Goal: Obtain resource: Download file/media

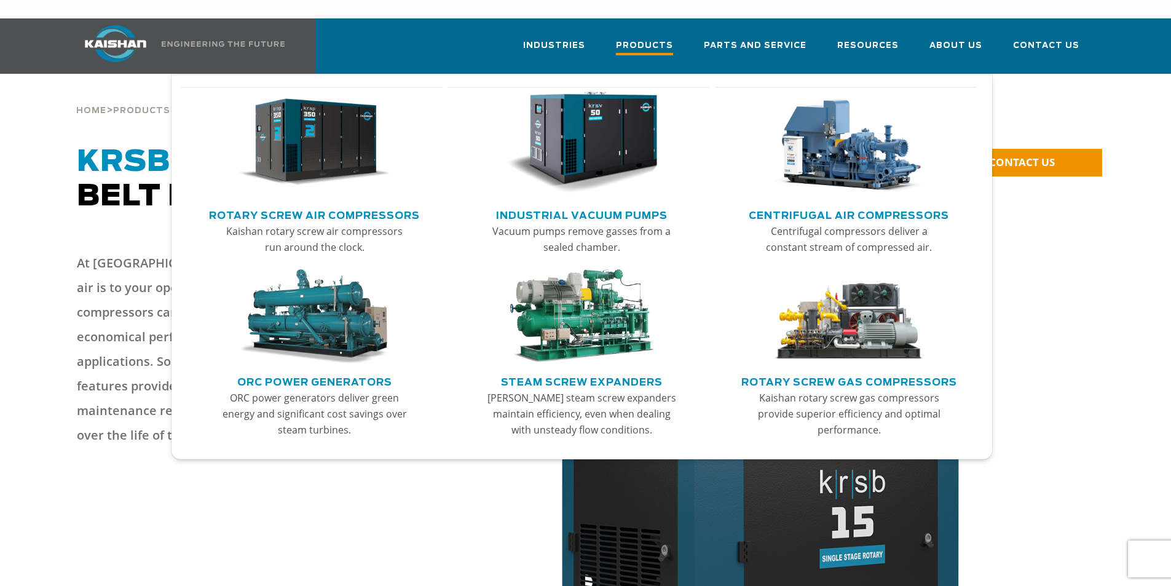
click at [654, 39] on span "Products" at bounding box center [644, 47] width 57 height 17
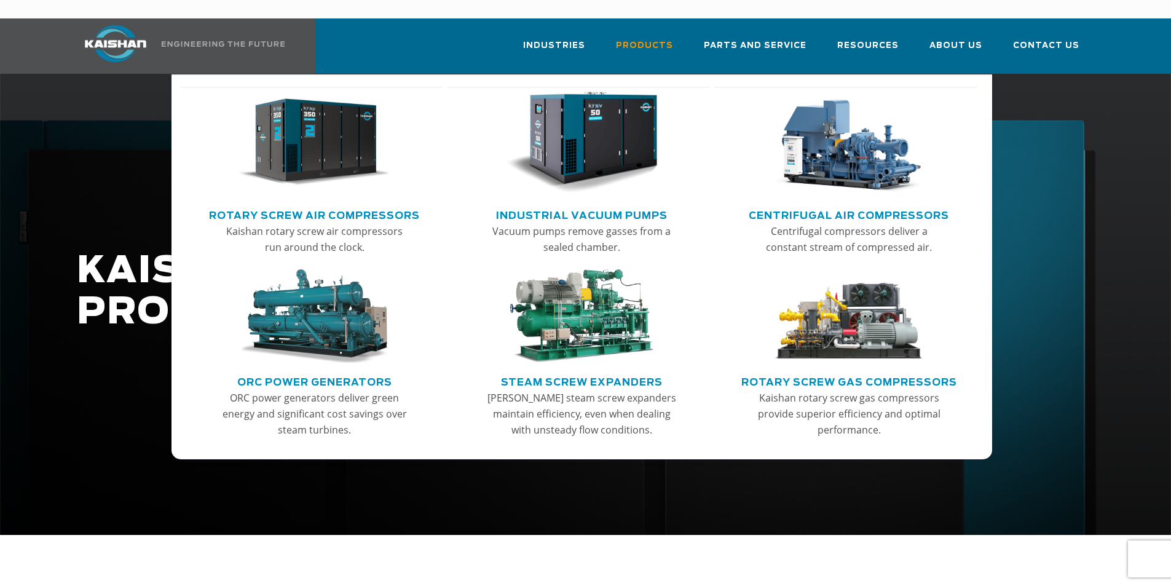
click at [302, 205] on link "Rotary Screw Air Compressors" at bounding box center [314, 214] width 211 height 18
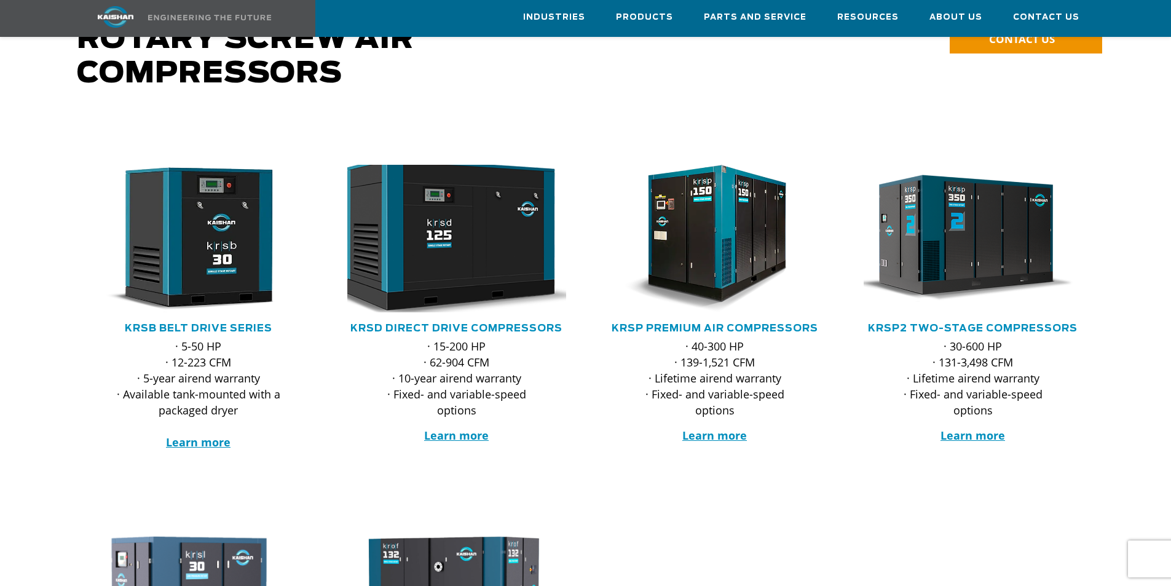
scroll to position [61, 0]
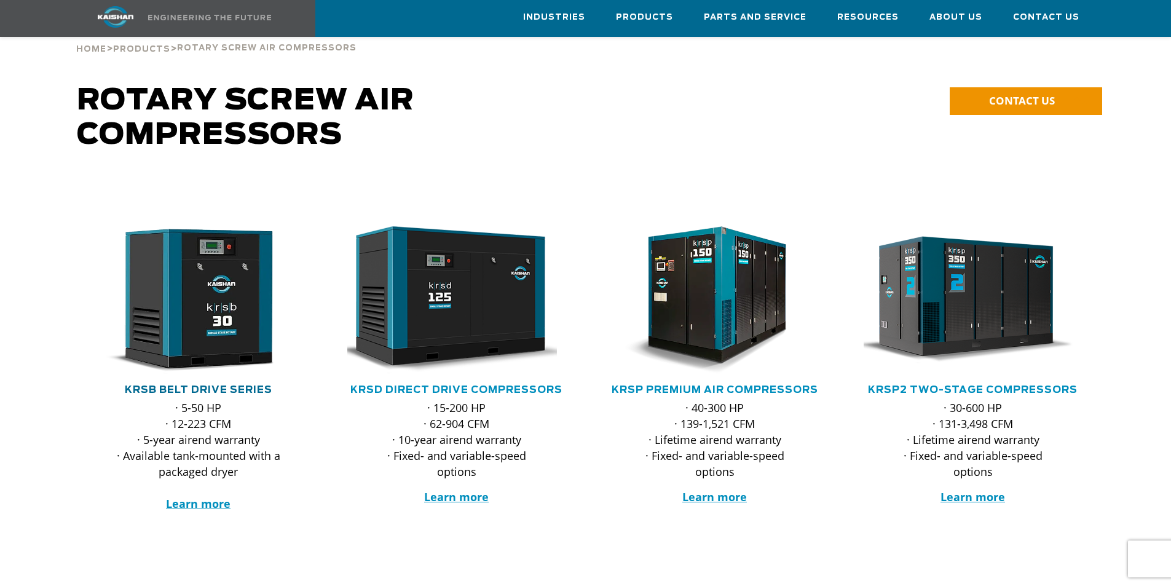
click at [199, 385] on link "KRSB Belt Drive Series" at bounding box center [199, 390] width 148 height 10
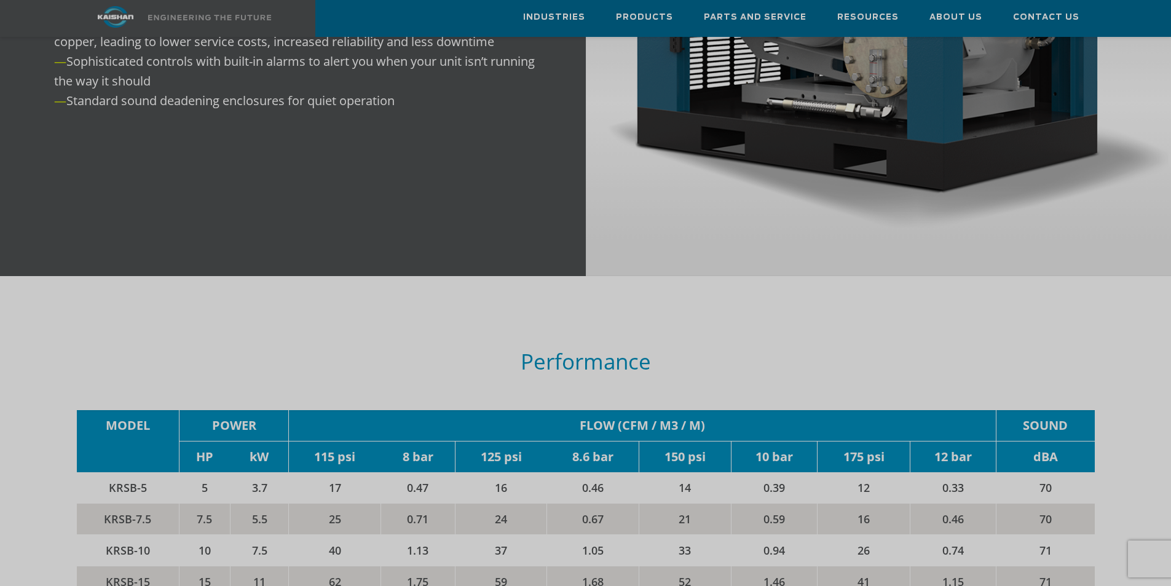
scroll to position [1967, 0]
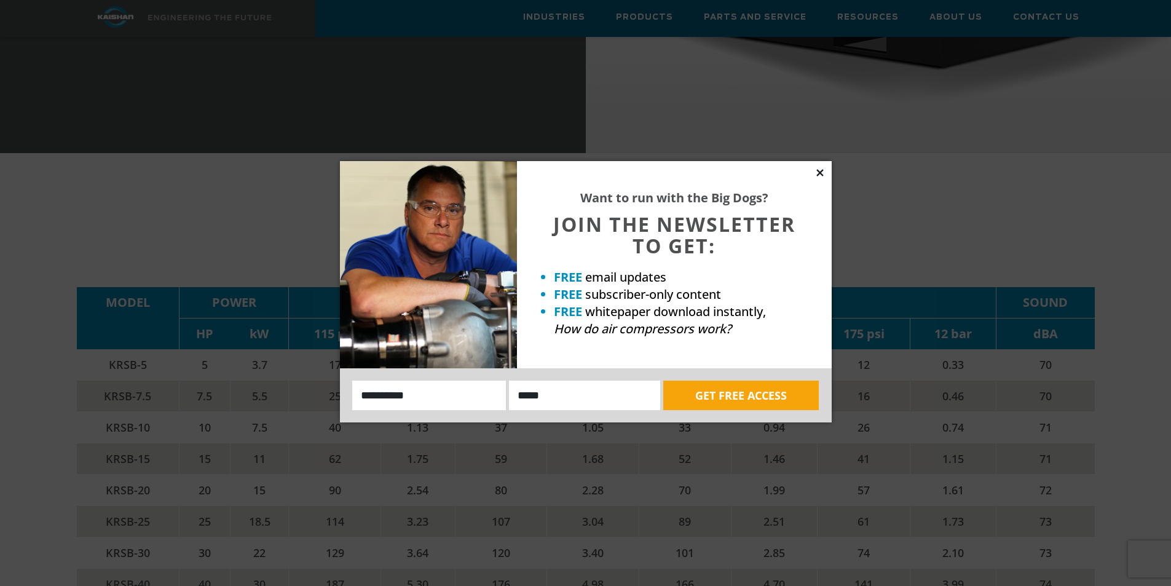
click at [818, 171] on icon at bounding box center [819, 172] width 7 height 7
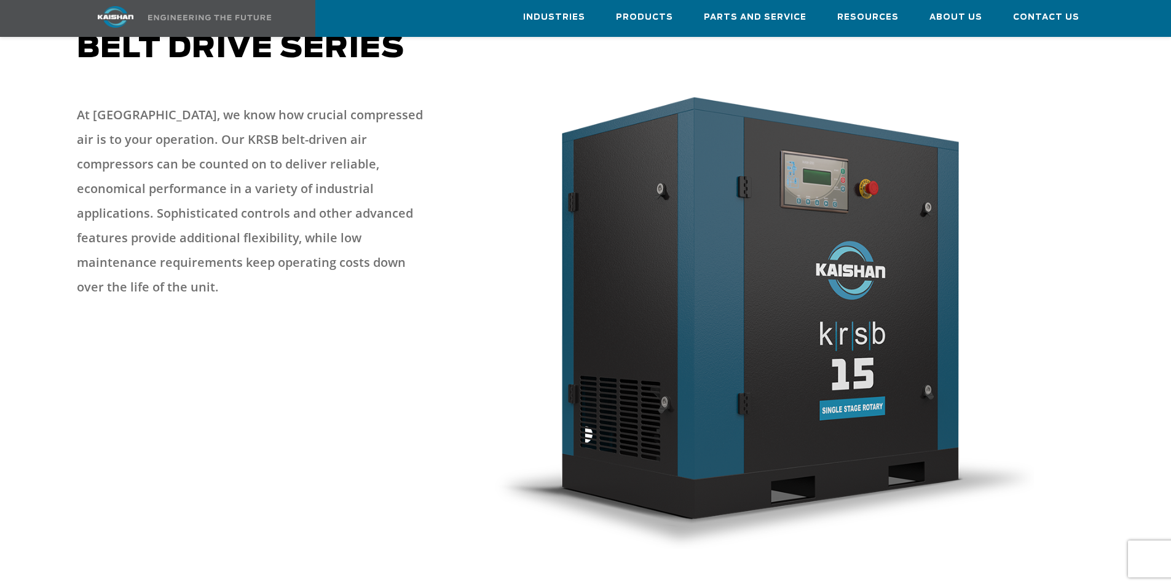
scroll to position [455, 0]
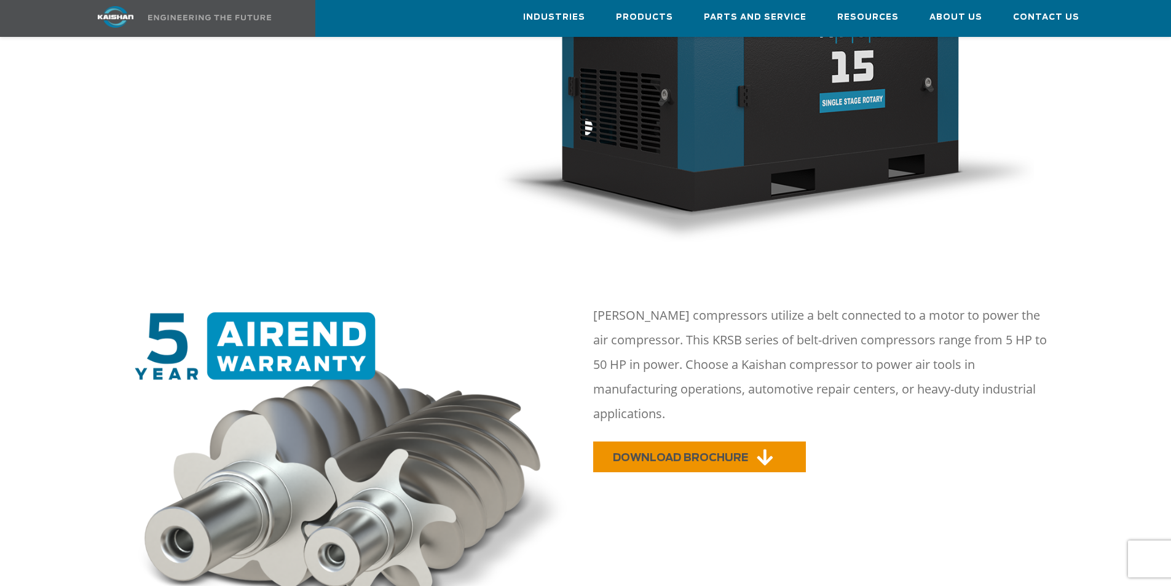
click at [644, 452] on span "DOWNLOAD BROCHURE" at bounding box center [680, 457] width 135 height 10
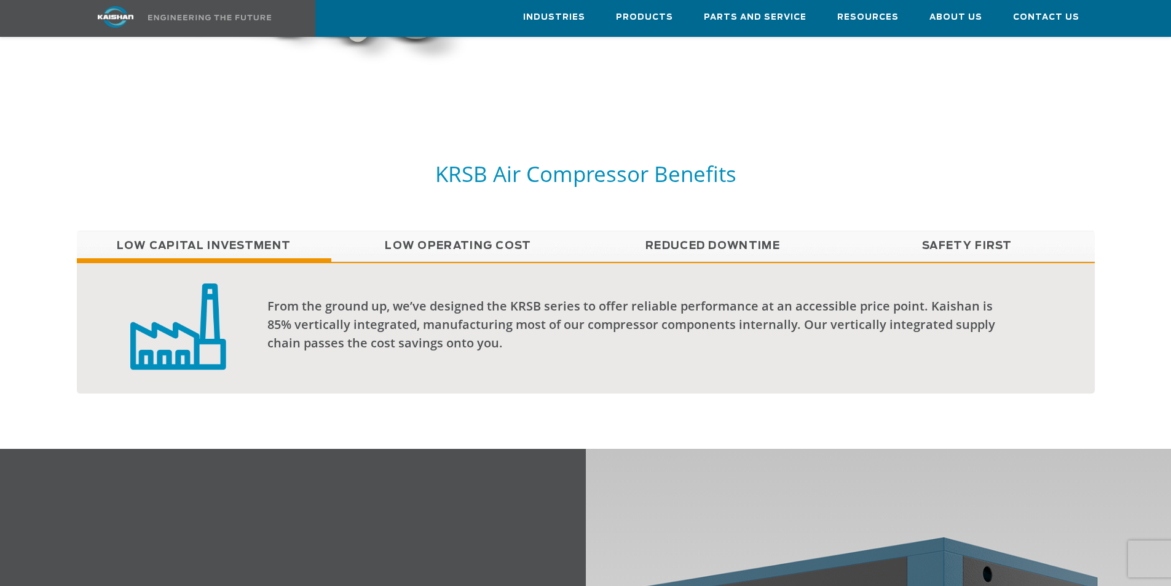
scroll to position [1070, 0]
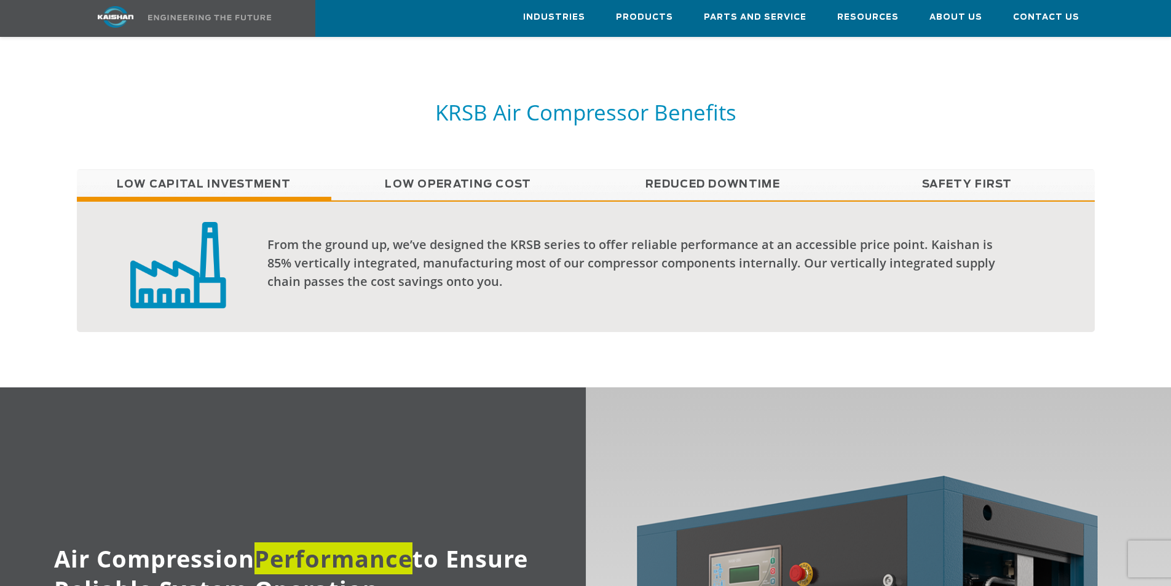
click at [508, 169] on link "Low Operating Cost" at bounding box center [458, 184] width 254 height 31
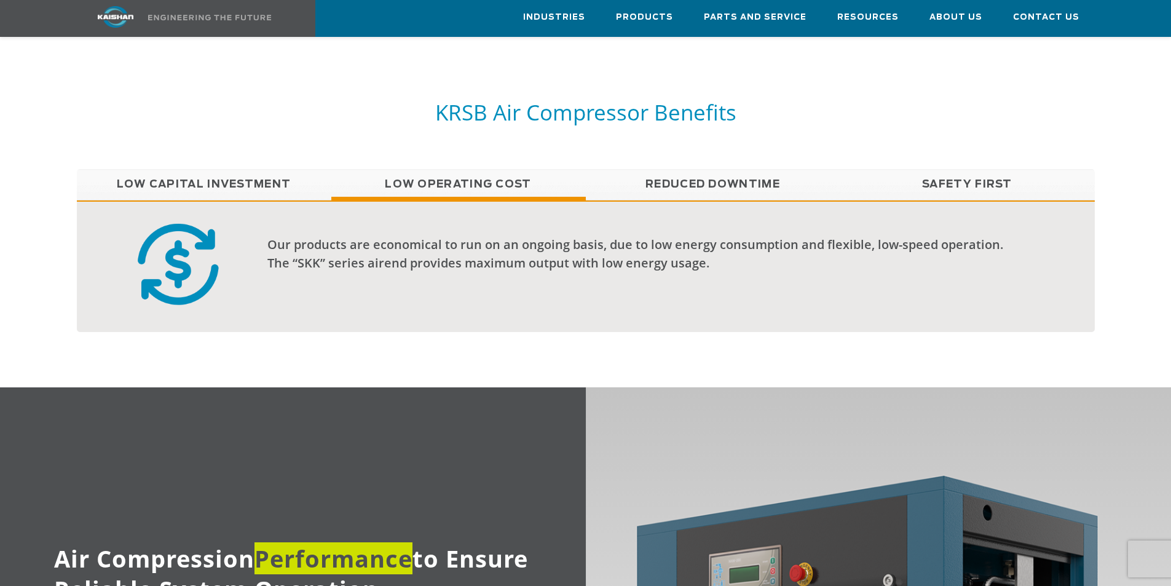
click at [682, 169] on link "Reduced Downtime" at bounding box center [713, 184] width 254 height 31
